Goal: Find specific page/section: Find specific page/section

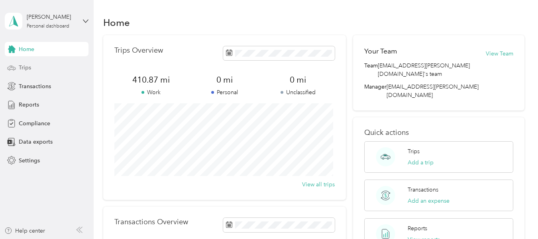
click at [31, 70] on div "Trips" at bounding box center [47, 68] width 84 height 14
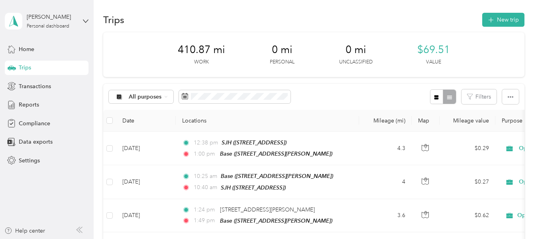
scroll to position [2, 0]
click at [35, 105] on span "Reports" at bounding box center [29, 104] width 20 height 8
